Goal: Task Accomplishment & Management: Use online tool/utility

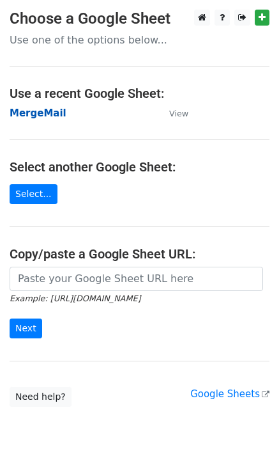
click at [21, 115] on strong "MergeMail" at bounding box center [38, 113] width 57 height 12
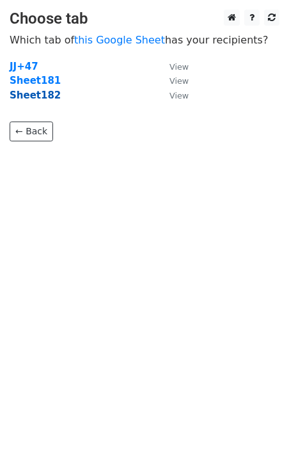
click at [43, 95] on strong "Sheet182" at bounding box center [35, 96] width 51 height 12
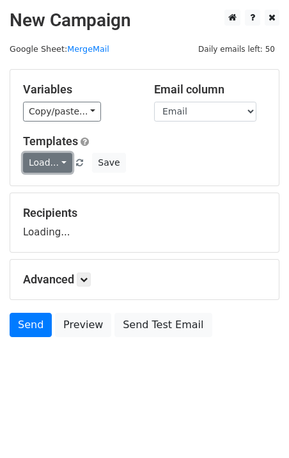
click at [54, 170] on link "Load..." at bounding box center [47, 163] width 49 height 20
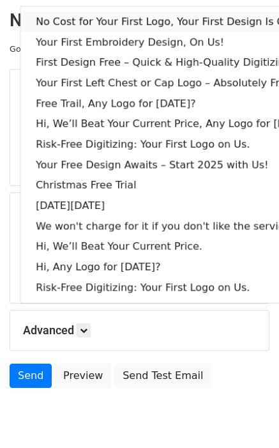
click at [226, 17] on link "No Cost for Your First Logo, Your First Design Is On Us!" at bounding box center [174, 22] width 309 height 20
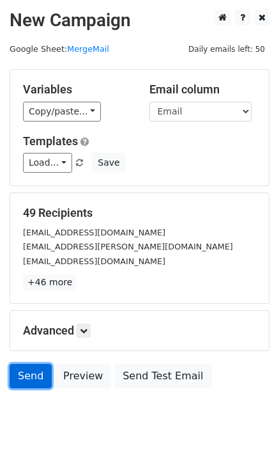
click at [22, 378] on link "Send" at bounding box center [31, 376] width 42 height 24
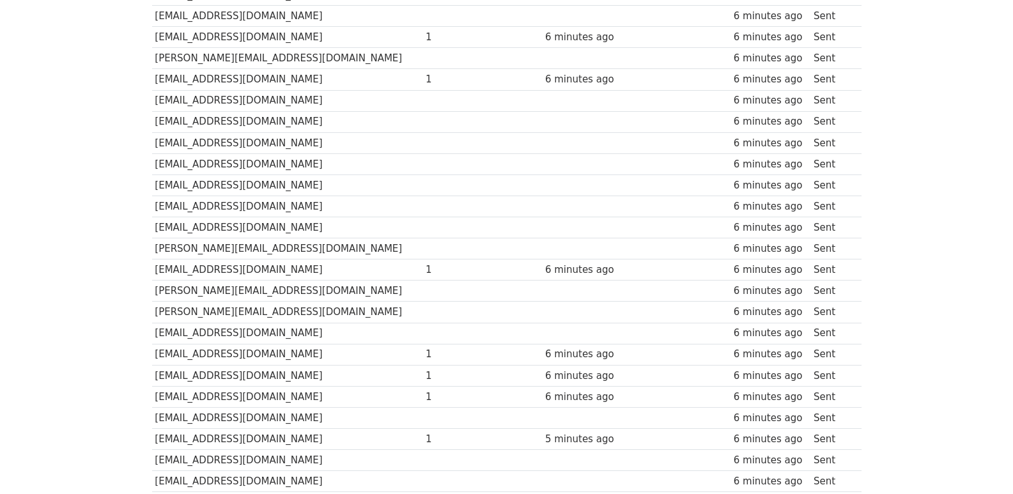
scroll to position [869, 0]
